Goal: Task Accomplishment & Management: Use online tool/utility

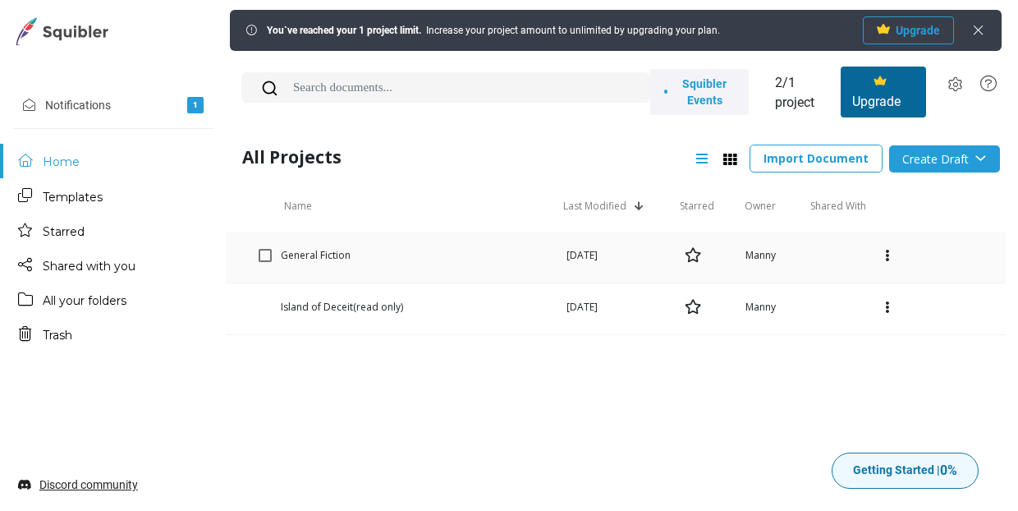
click at [365, 265] on div "General Fiction" at bounding box center [375, 262] width 325 height 28
click at [317, 254] on link "General Fiction" at bounding box center [316, 255] width 70 height 14
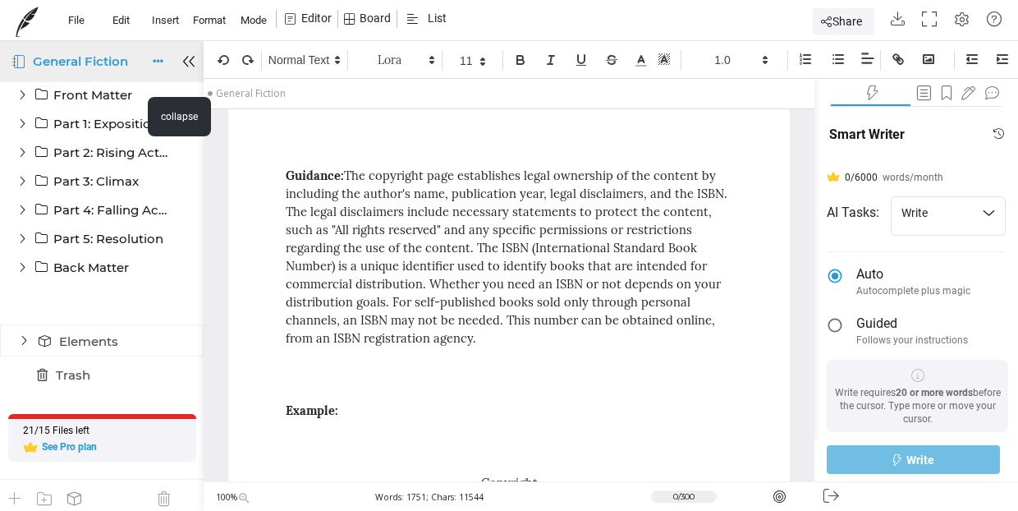
click at [190, 63] on div at bounding box center [189, 61] width 30 height 41
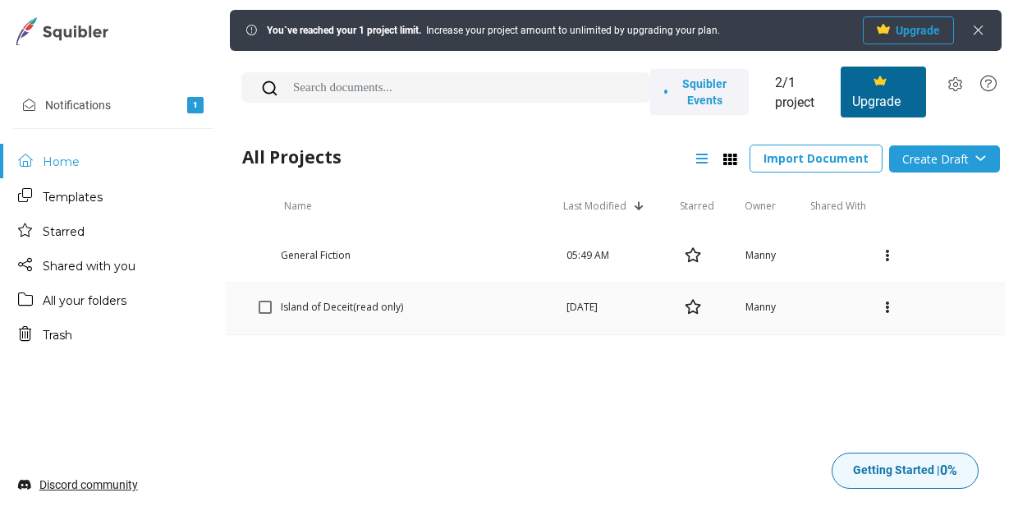
click at [359, 301] on span "(read only)" at bounding box center [378, 307] width 50 height 14
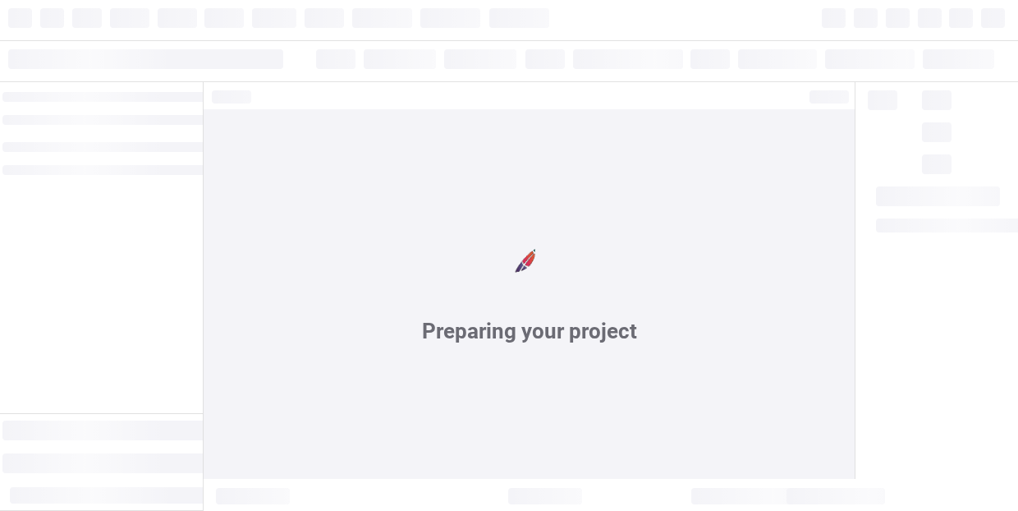
click at [359, 301] on div "Preparing your project" at bounding box center [529, 326] width 653 height 434
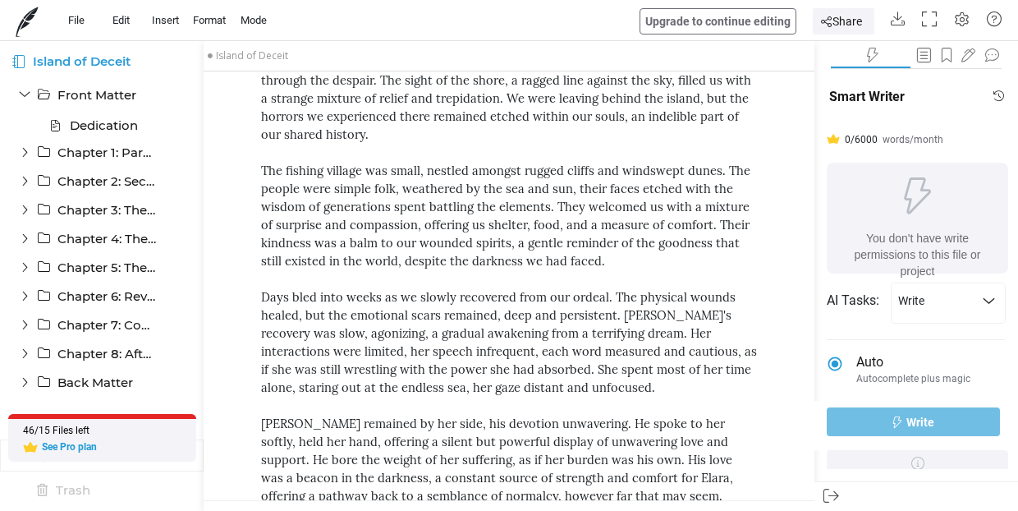
scroll to position [73522, 0]
